Goal: Task Accomplishment & Management: Complete application form

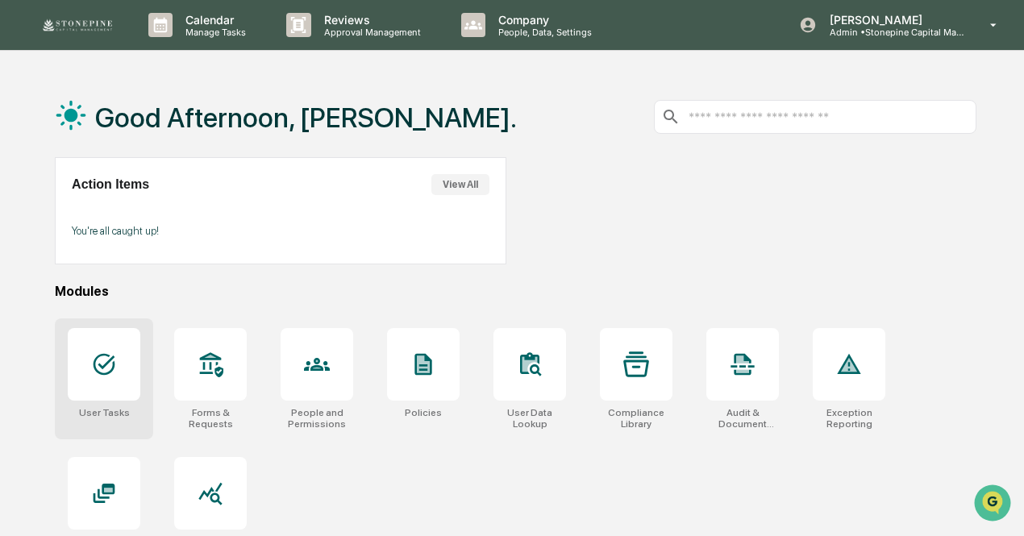
click at [121, 375] on div at bounding box center [104, 364] width 73 height 73
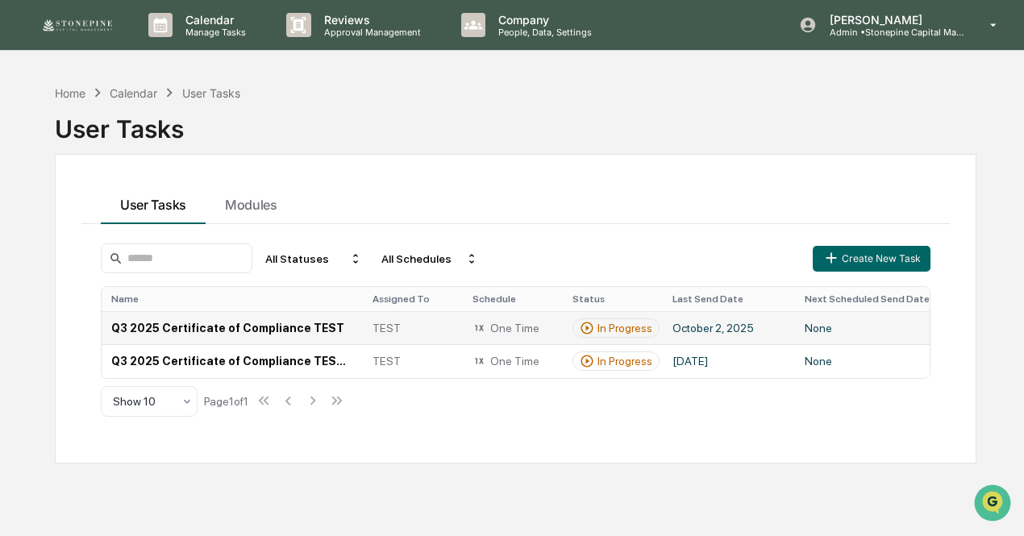
click at [298, 328] on td "Q3 2025 Certificate of Compliance TEST" at bounding box center [232, 327] width 261 height 33
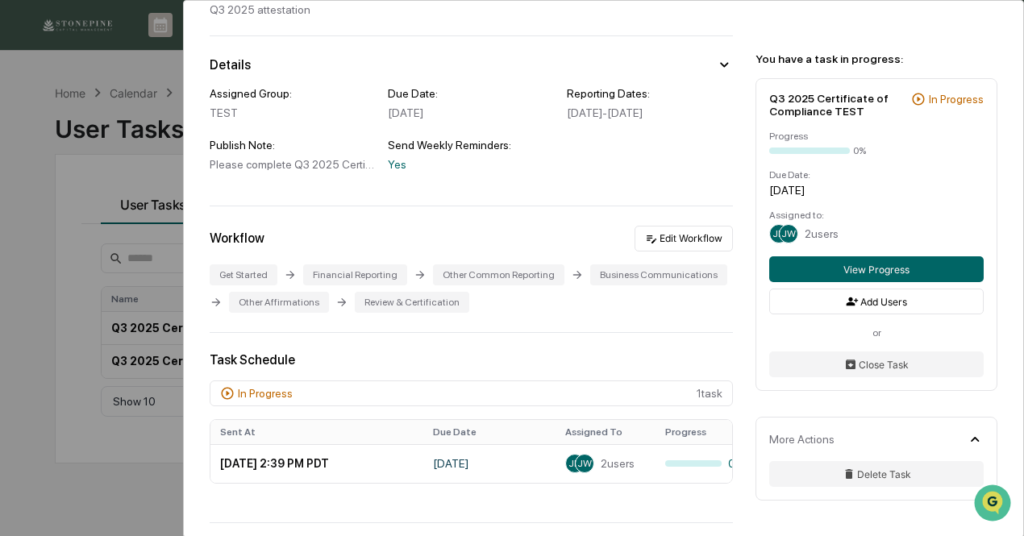
scroll to position [242, 0]
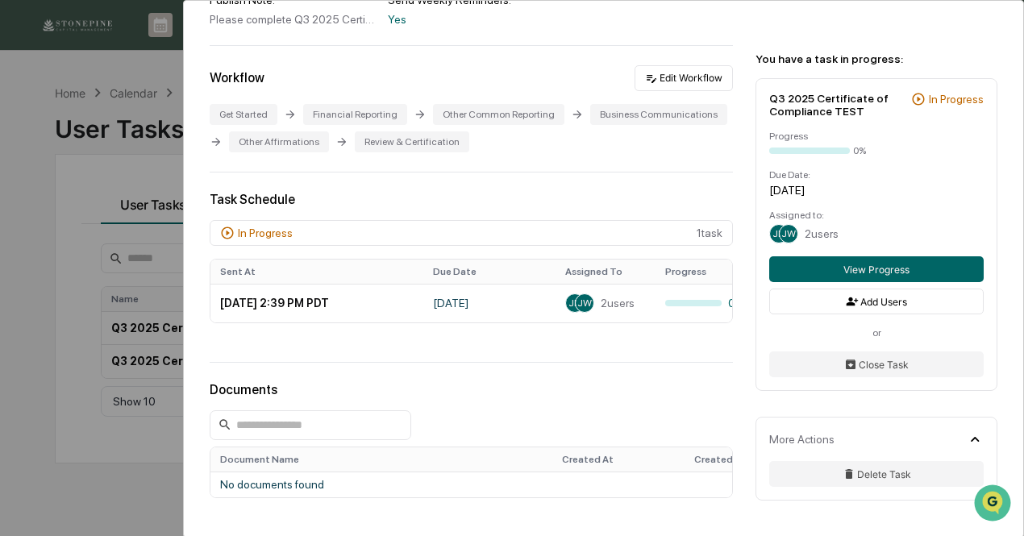
click at [60, 415] on div "User Tasks Q3 2025 Certificate of Compliance TEST Q3 2025 Certificate of Compli…" at bounding box center [512, 268] width 1024 height 536
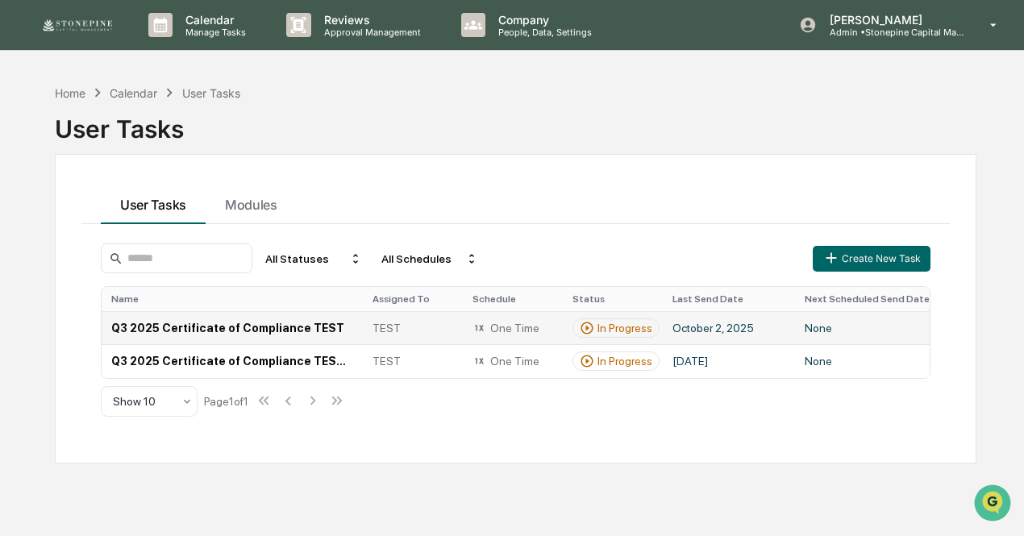
click at [318, 331] on td "Q3 2025 Certificate of Compliance TEST" at bounding box center [232, 327] width 261 height 33
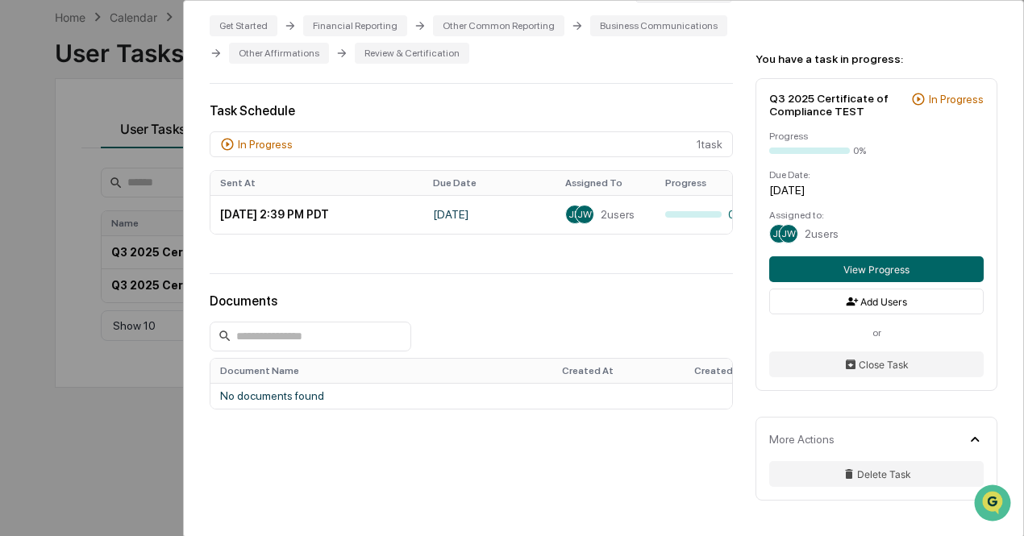
scroll to position [305, 0]
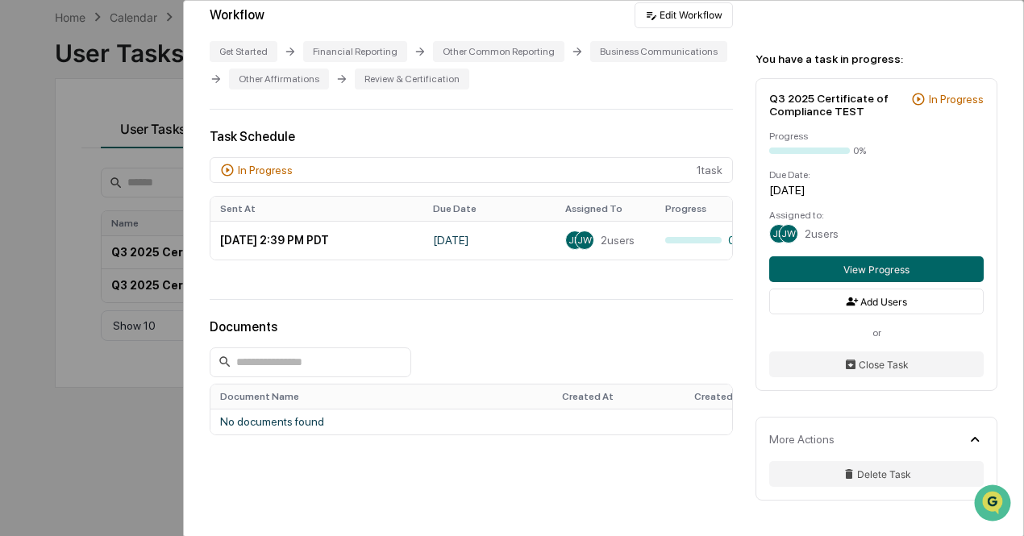
click at [148, 463] on div "User Tasks Q3 2025 Certificate of Compliance TEST Q3 2025 Certificate of Compli…" at bounding box center [512, 268] width 1024 height 536
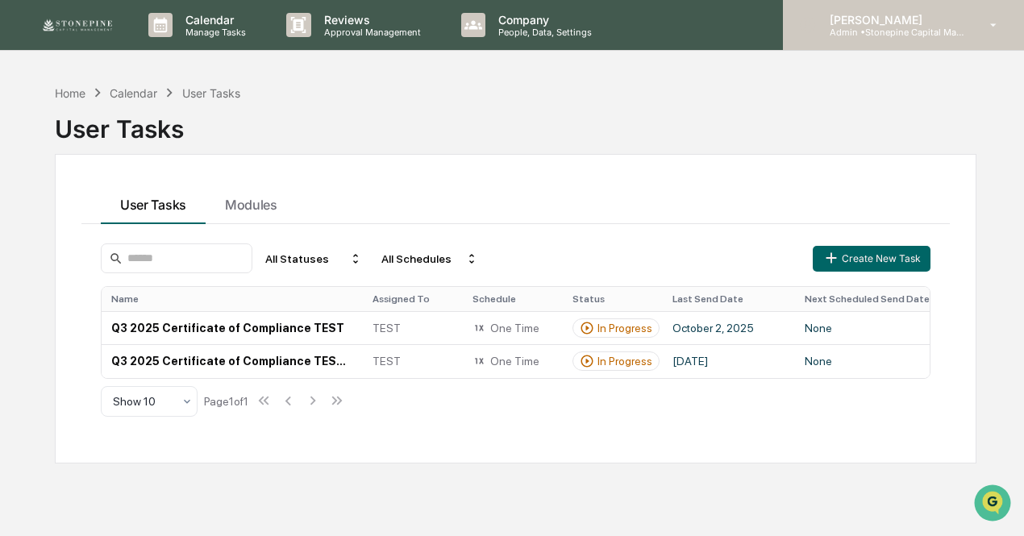
click at [976, 28] on div "Jessica Watanapun Admin • Stonepine Capital Management" at bounding box center [903, 25] width 241 height 50
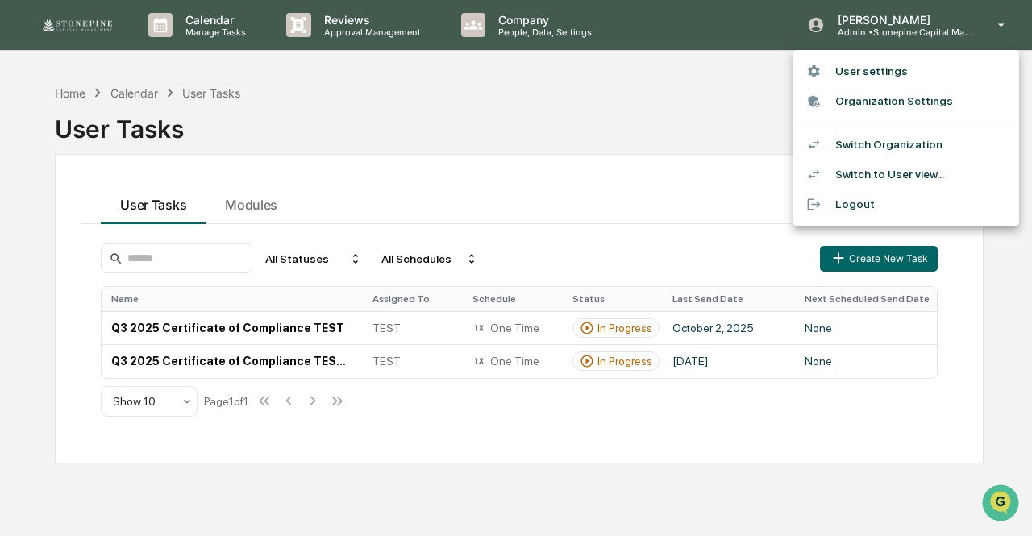
click at [953, 412] on div at bounding box center [516, 268] width 1032 height 536
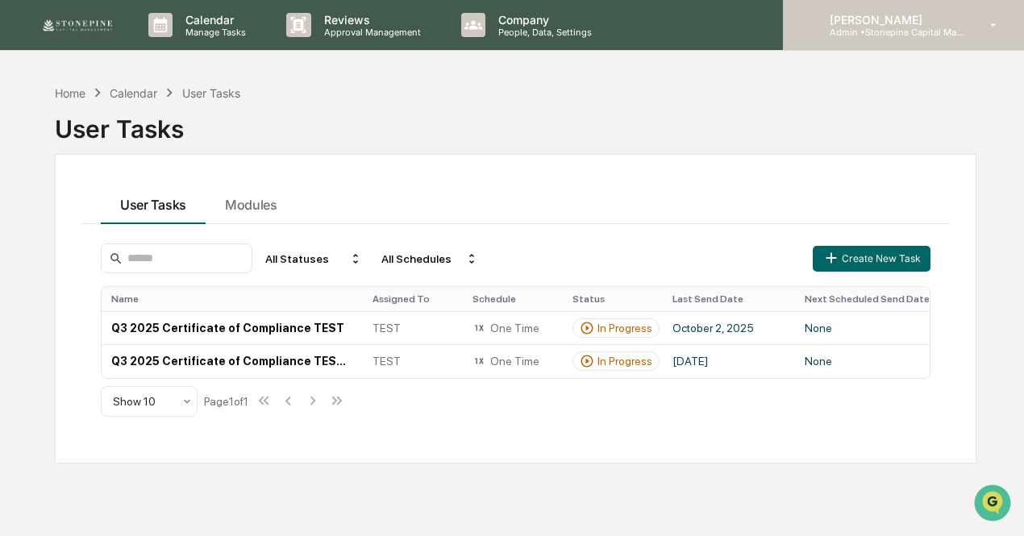
click at [916, 38] on div "Jessica Watanapun Admin • Stonepine Capital Management" at bounding box center [903, 25] width 241 height 50
